Goal: Information Seeking & Learning: Learn about a topic

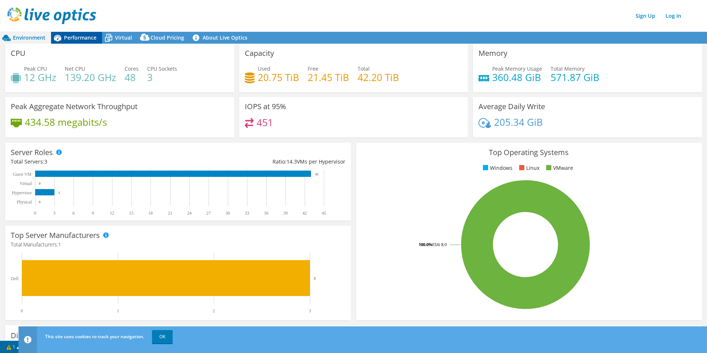
click at [80, 41] on div "Performance" at bounding box center [76, 38] width 51 height 12
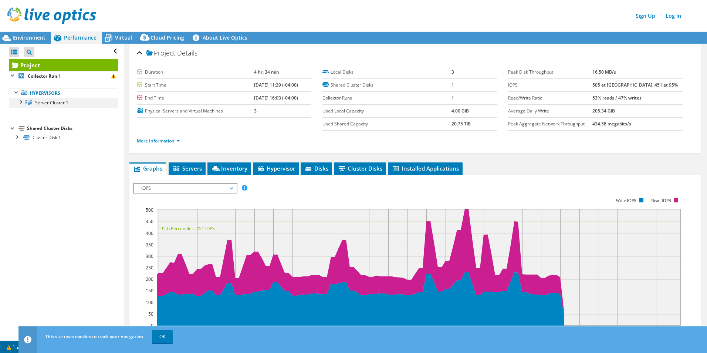
click at [22, 102] on div at bounding box center [20, 101] width 7 height 7
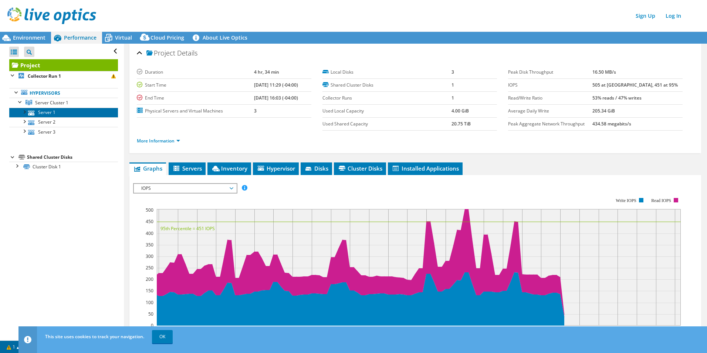
click at [37, 110] on link "Server 1" at bounding box center [63, 113] width 109 height 10
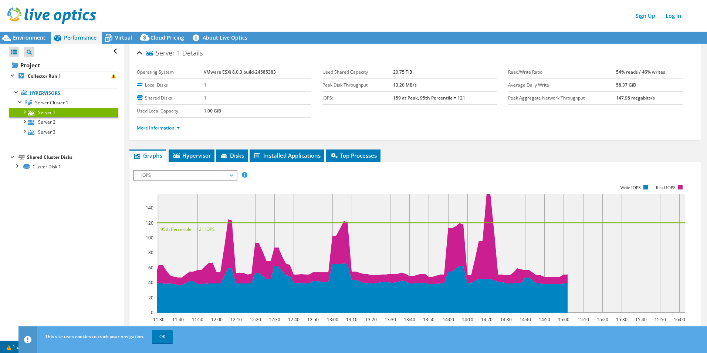
click at [22, 111] on div at bounding box center [23, 111] width 7 height 7
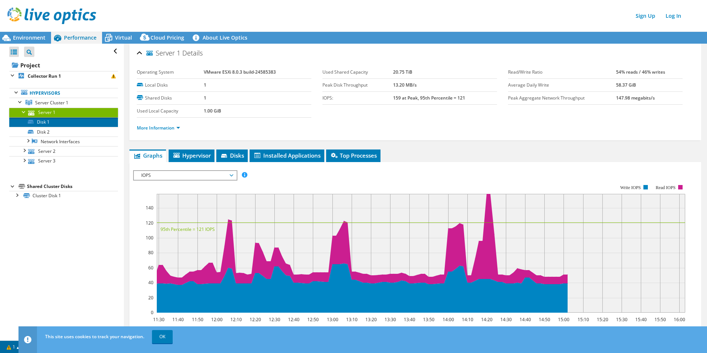
click at [45, 123] on link "Disk 1" at bounding box center [63, 122] width 109 height 10
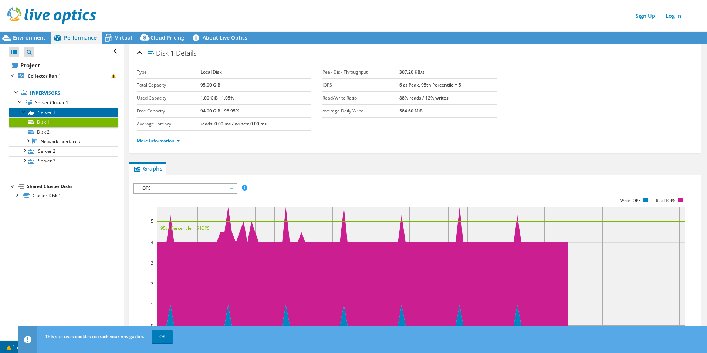
click at [45, 112] on link "Server 1" at bounding box center [63, 113] width 109 height 10
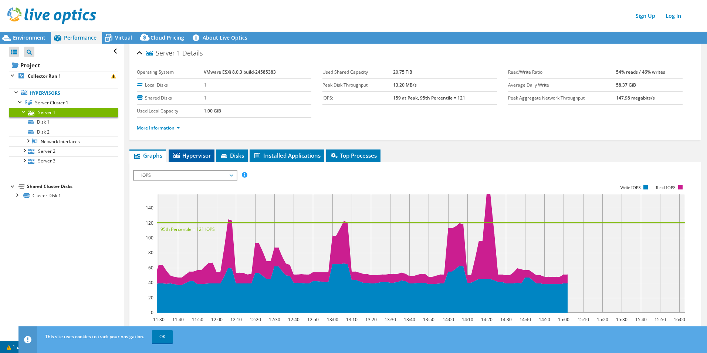
click at [204, 158] on span "Hypervisor" at bounding box center [191, 155] width 38 height 7
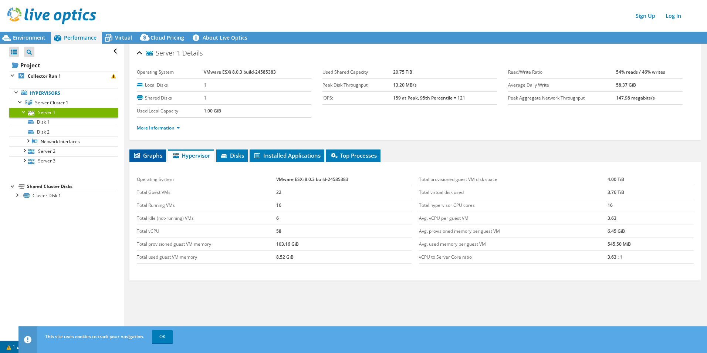
click at [143, 153] on span "Graphs" at bounding box center [147, 155] width 29 height 7
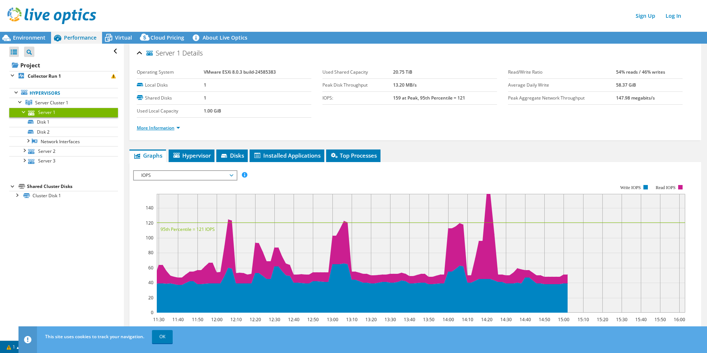
click at [180, 131] on link "More Information" at bounding box center [158, 128] width 43 height 6
